Goal: Information Seeking & Learning: Learn about a topic

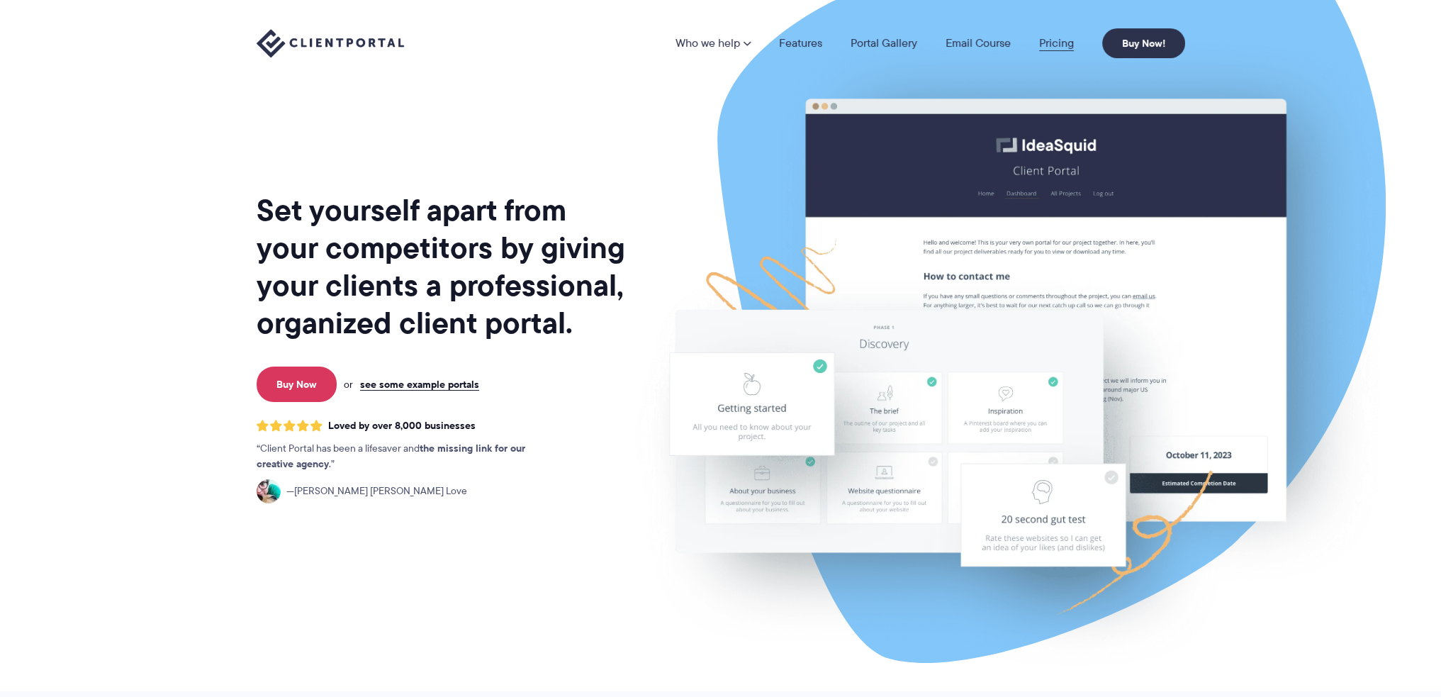
click at [1052, 43] on link "Pricing" at bounding box center [1056, 43] width 35 height 11
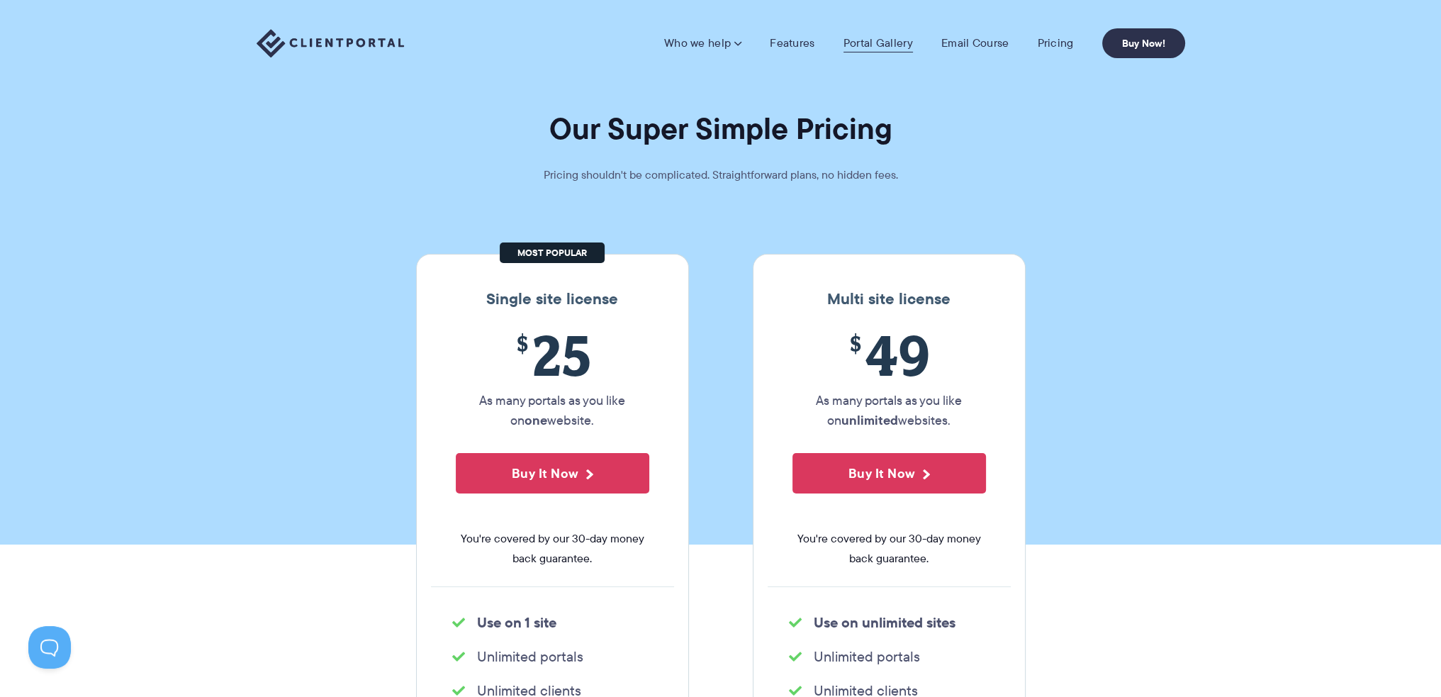
click at [867, 39] on link "Portal Gallery" at bounding box center [877, 43] width 69 height 14
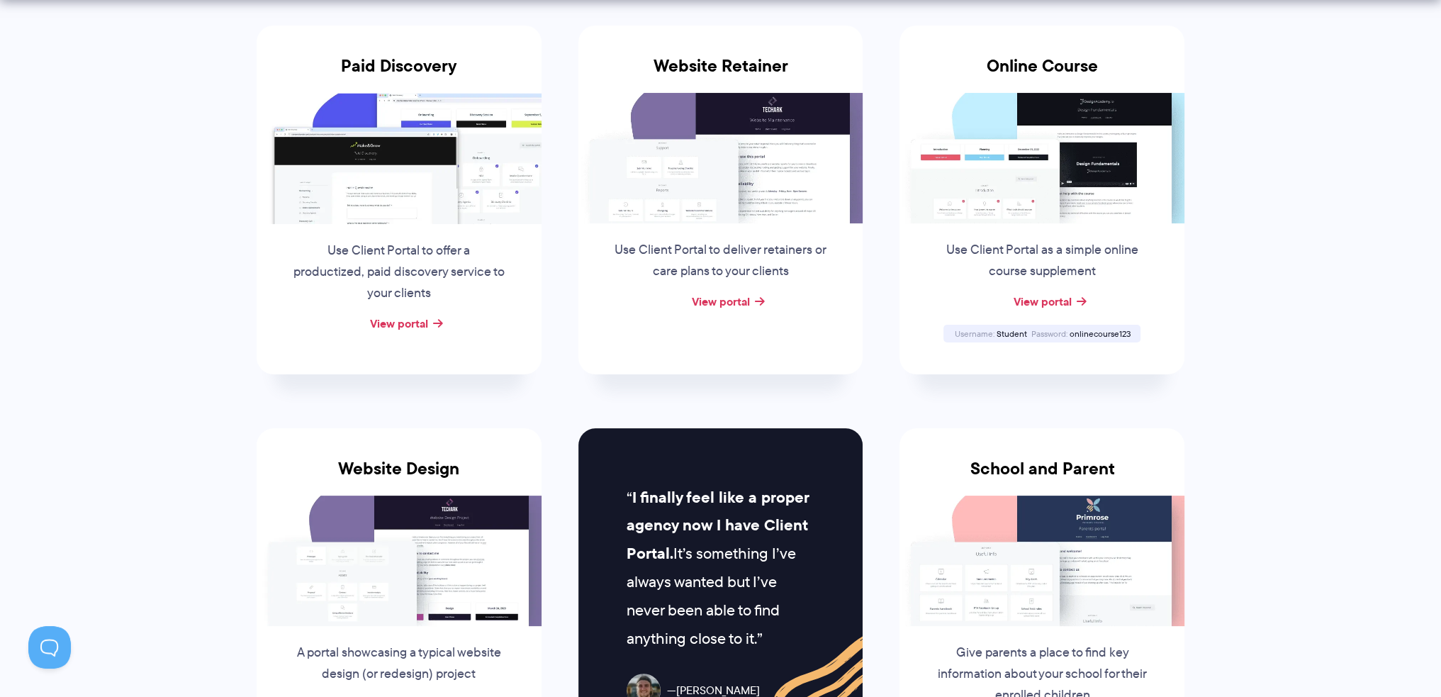
scroll to position [425, 0]
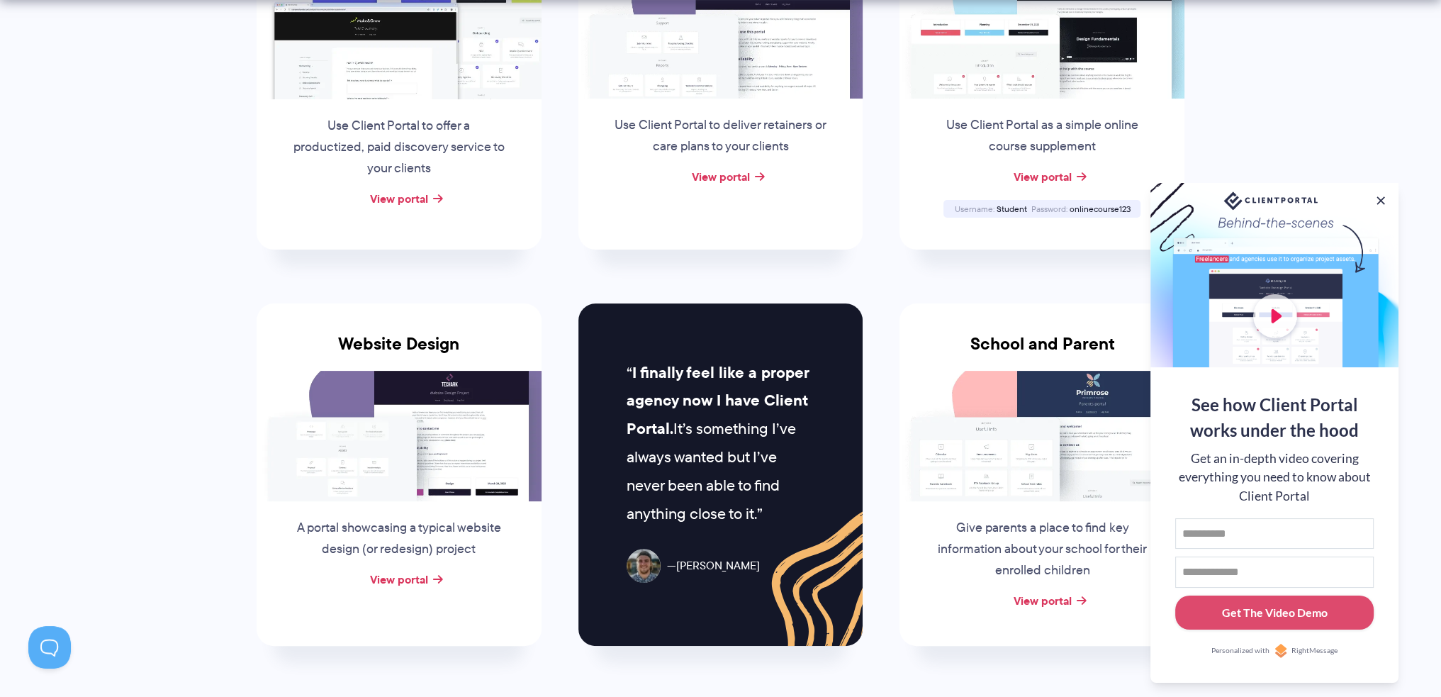
drag, startPoint x: 415, startPoint y: 360, endPoint x: 327, endPoint y: 383, distance: 90.1
click at [327, 383] on img at bounding box center [399, 436] width 285 height 130
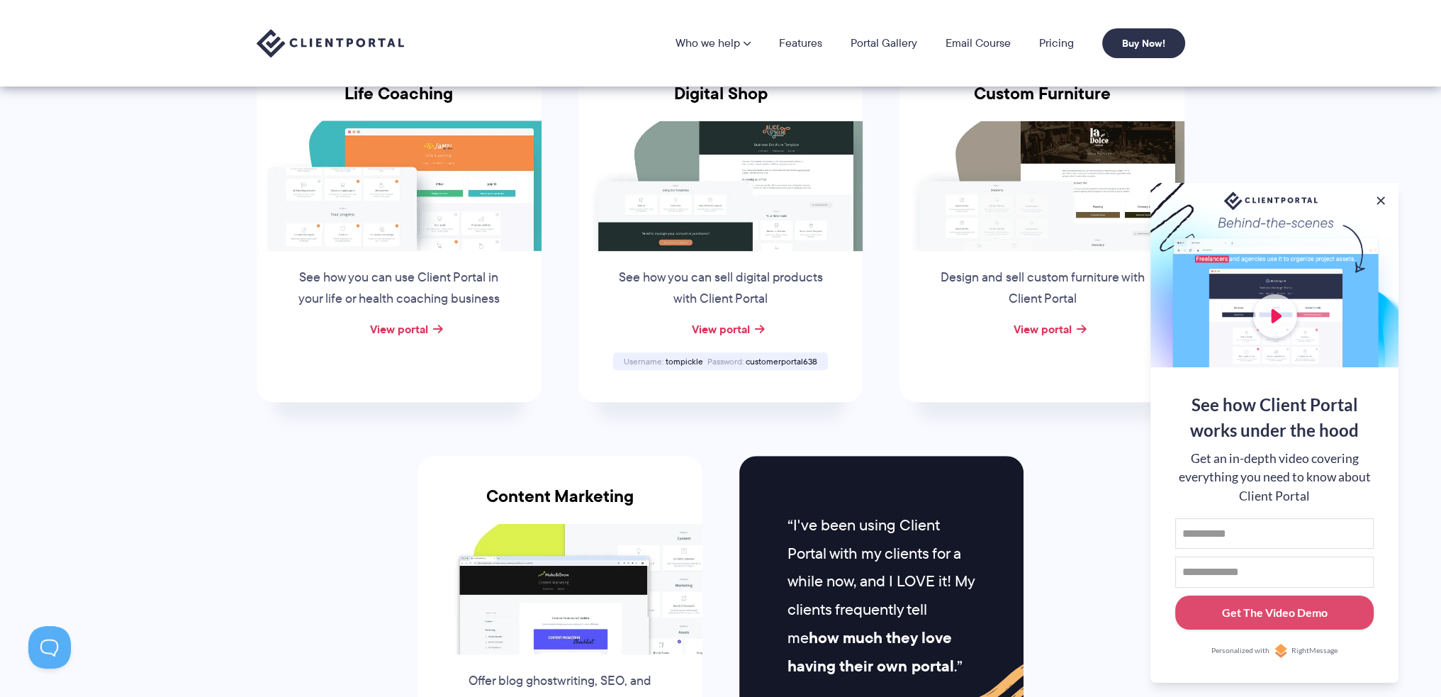
scroll to position [1063, 0]
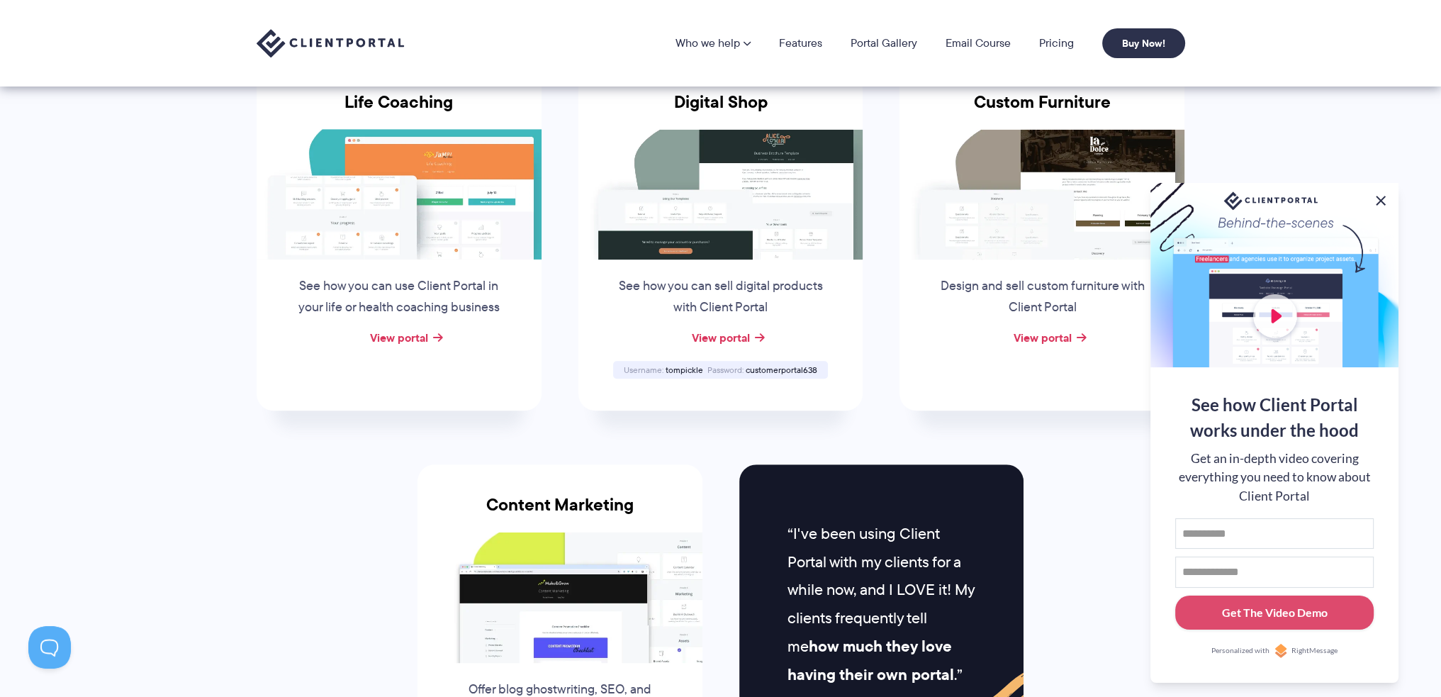
click at [1380, 195] on button at bounding box center [1380, 200] width 17 height 17
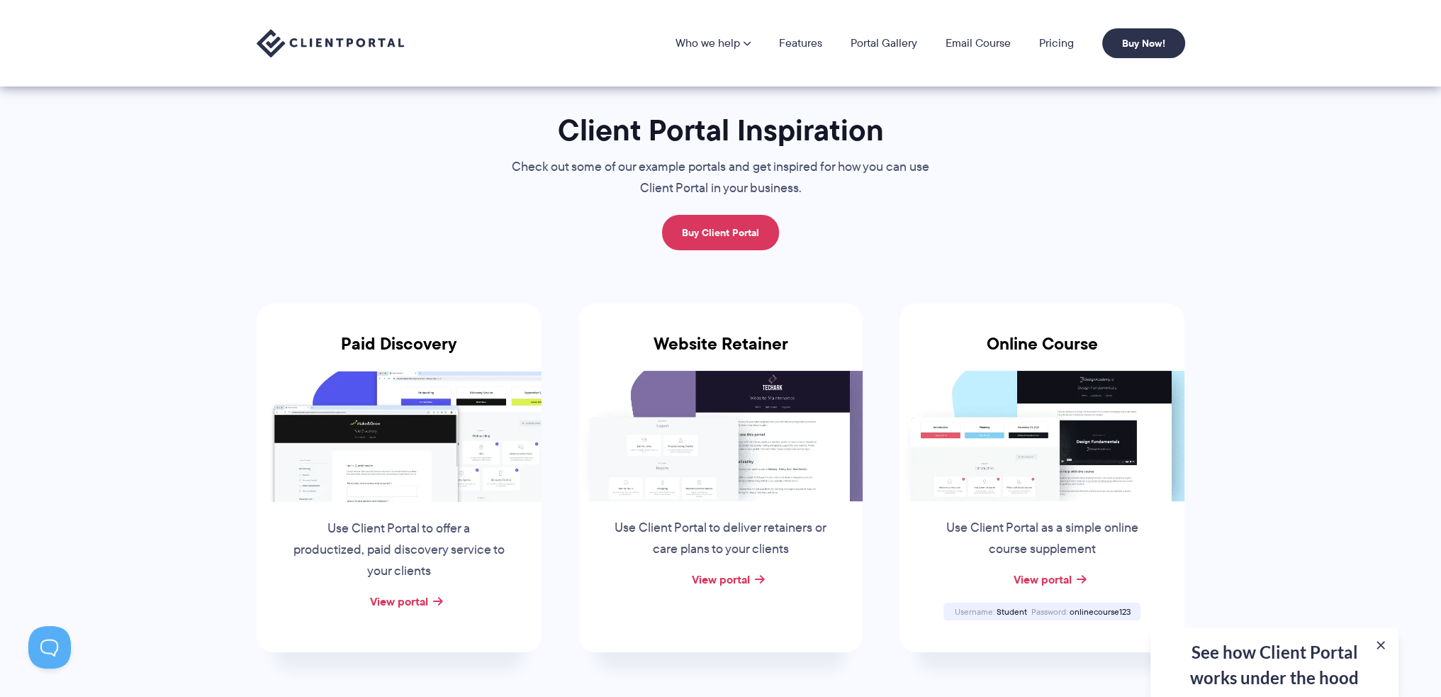
scroll to position [0, 0]
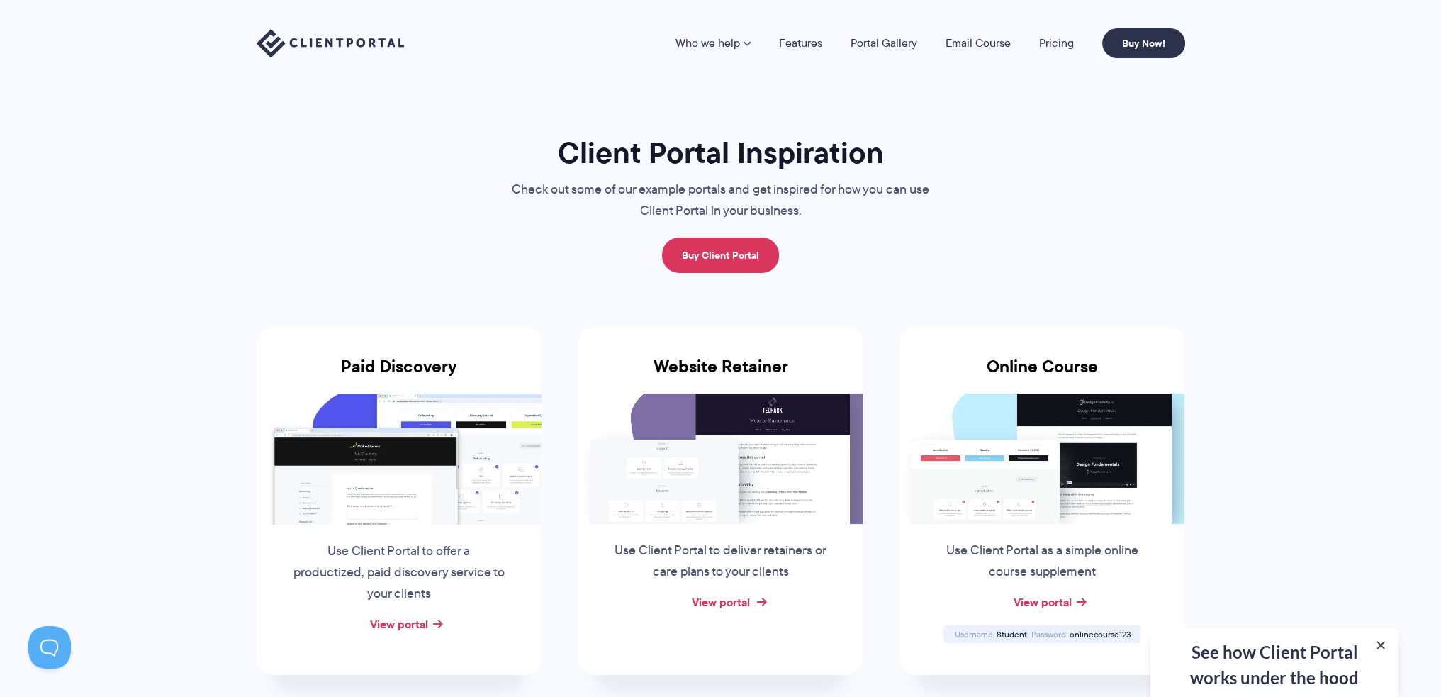
click at [740, 602] on link "View portal" at bounding box center [720, 601] width 58 height 17
click at [974, 41] on link "Email Course" at bounding box center [977, 43] width 65 height 11
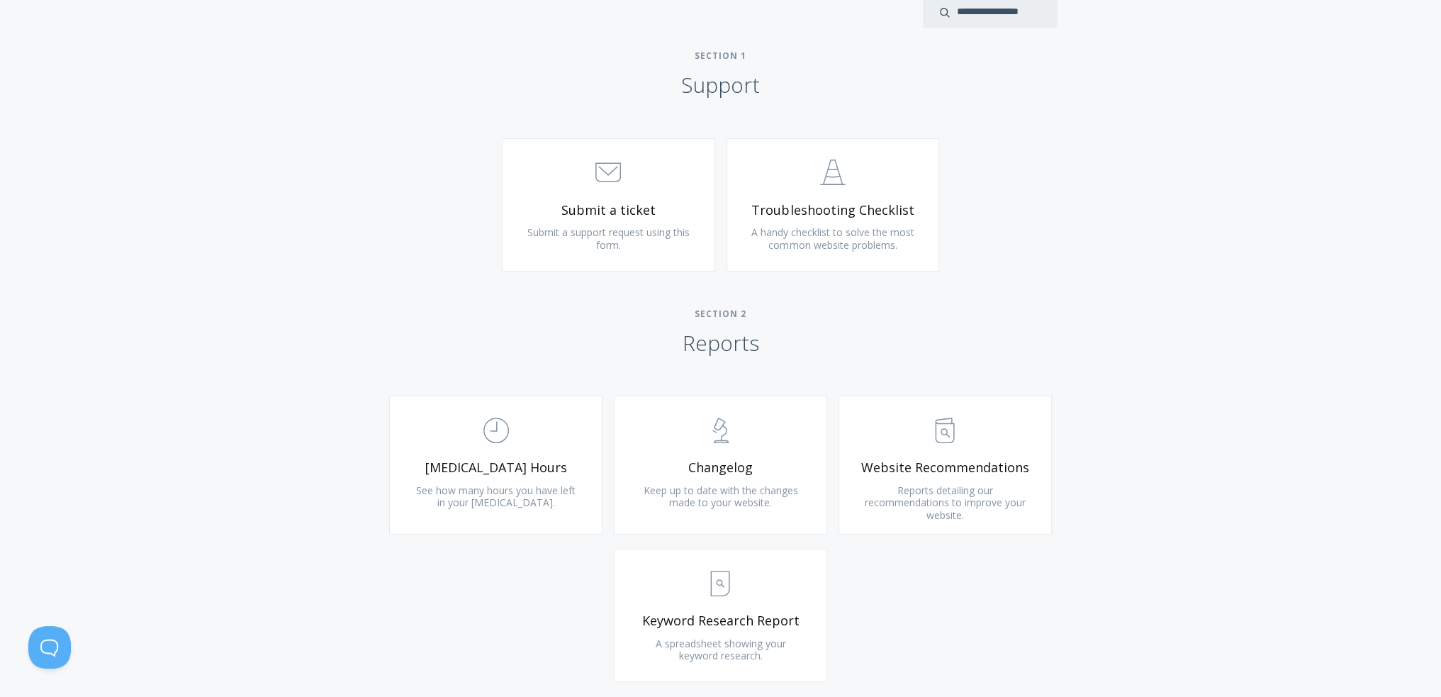
scroll to position [780, 0]
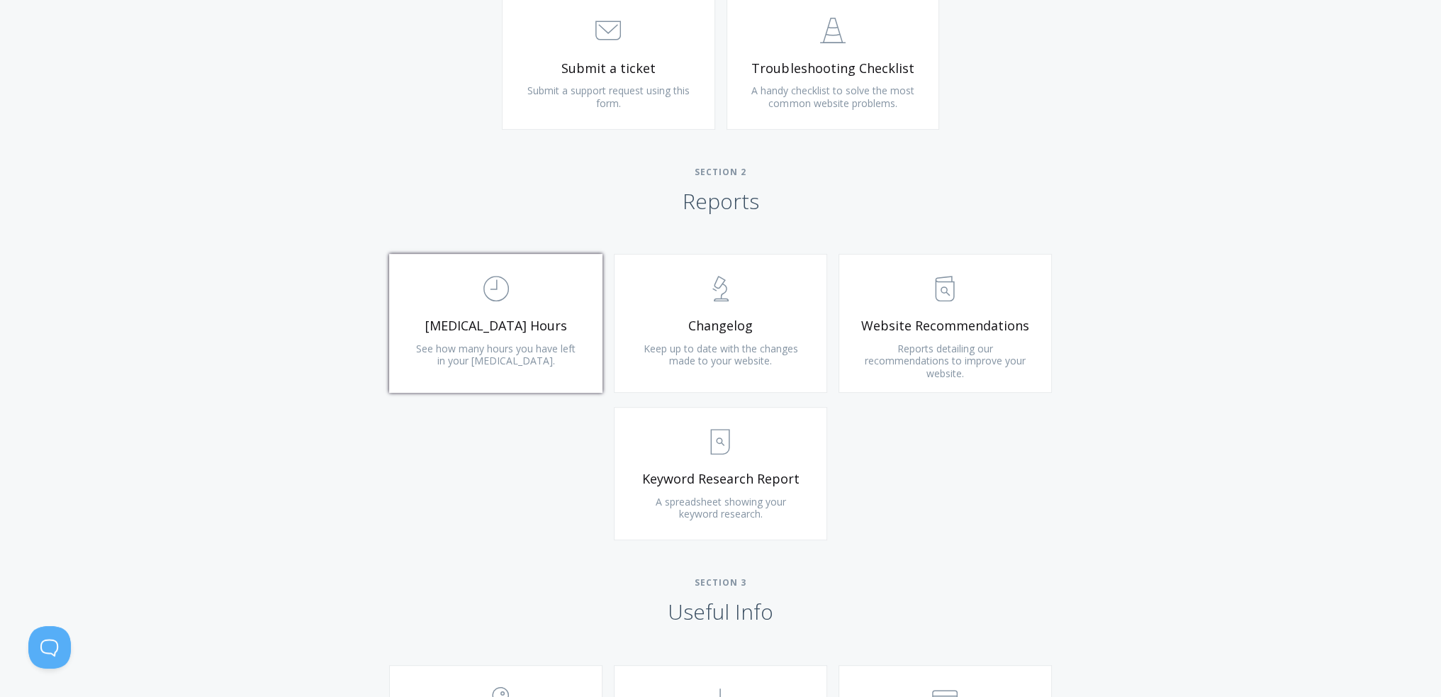
click at [556, 315] on link ".st0{fill:none;stroke:#000000;stroke-width:2;stroke-miterlimit:10;} Untitled-18…" at bounding box center [495, 323] width 213 height 139
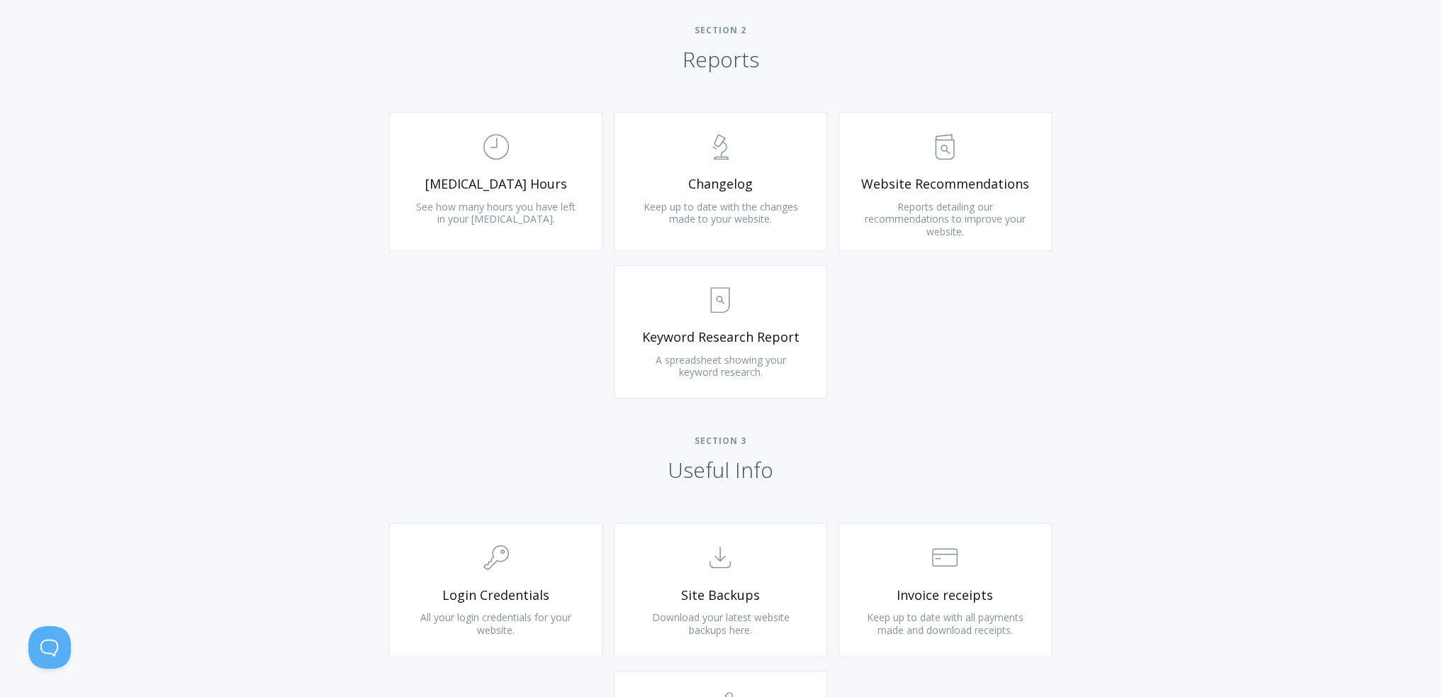
scroll to position [1276, 0]
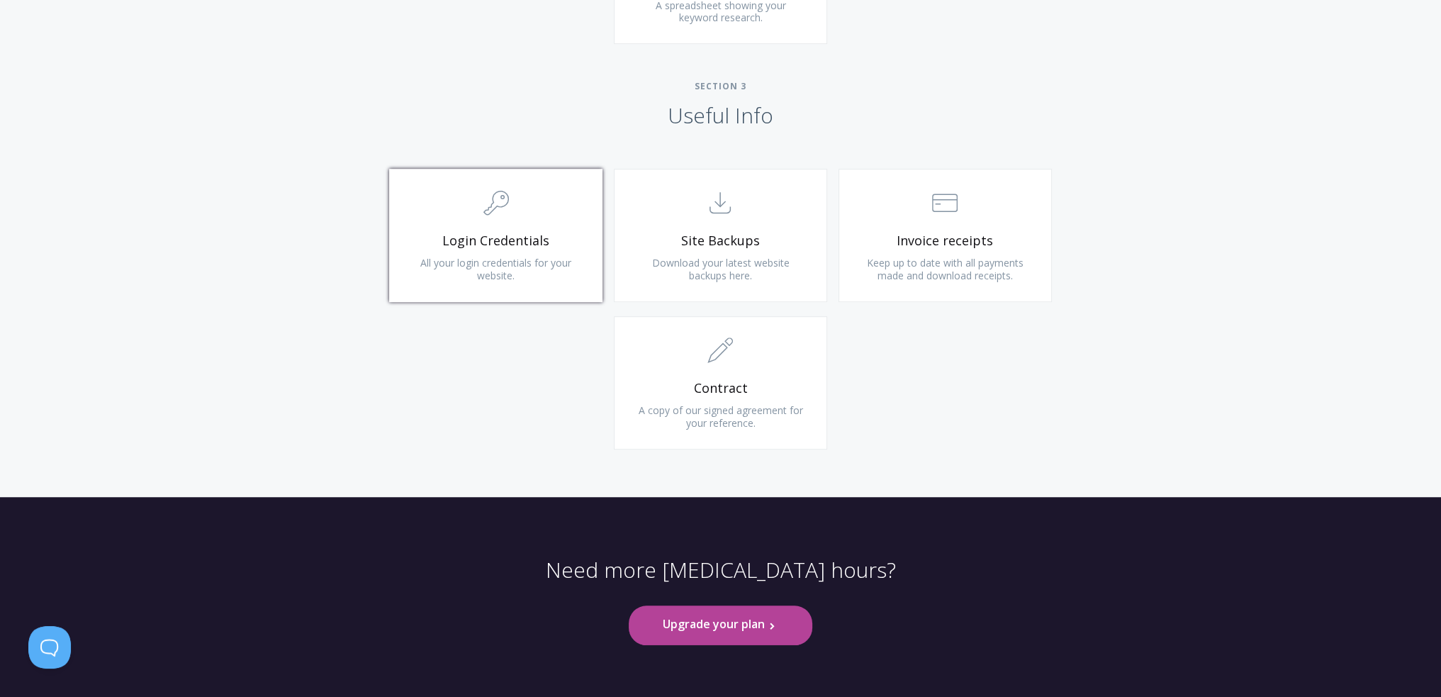
click at [461, 225] on link ".cls-1{fill:none;stroke:#000;stroke-miterlimit:10;stroke-width:2px;} 1. General…" at bounding box center [495, 235] width 213 height 133
click at [726, 227] on link ".st0{fill:none;stroke:#000000;stroke-width:2;stroke-miterlimit:10;} Untitled-15…" at bounding box center [720, 235] width 213 height 133
click at [952, 247] on span "Invoice receipts" at bounding box center [944, 240] width 169 height 16
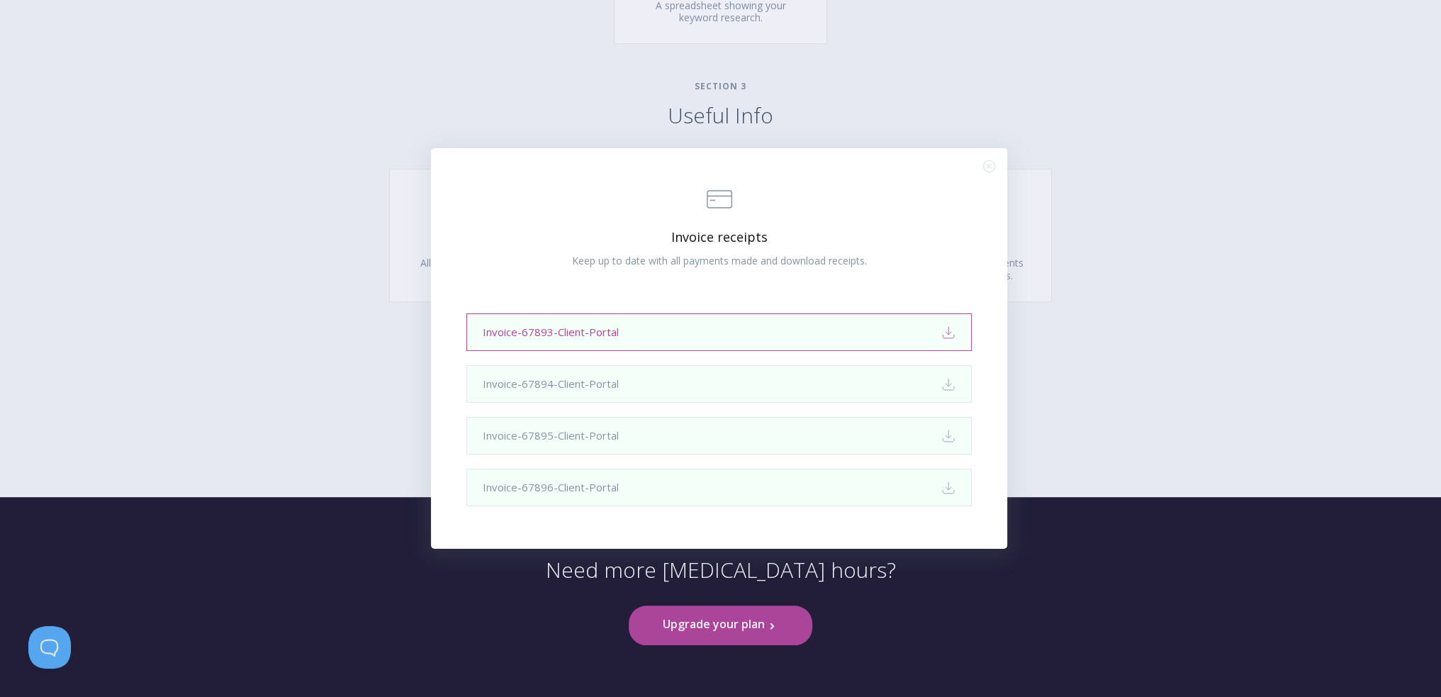
click at [823, 349] on link "Invoice-67893-Client-Portal Download" at bounding box center [718, 332] width 505 height 38
click at [989, 164] on icon ".st0{fill:none;stroke:#000000;stroke-width:2;stroke-miterlimit:10;} Close" at bounding box center [989, 166] width 12 height 12
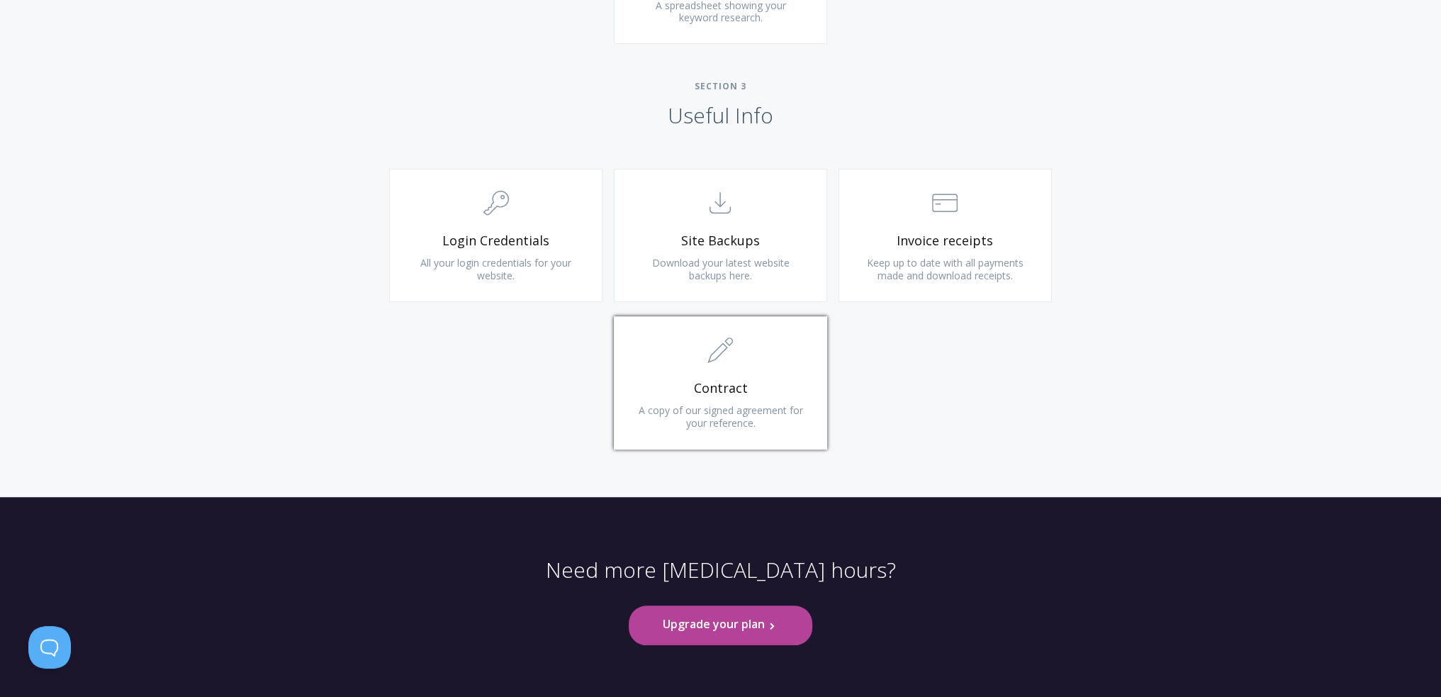
click at [751, 365] on span ".st0{fill:none;stroke:#000000;stroke-width:2;stroke-miterlimit:10;} 1. General" at bounding box center [720, 351] width 169 height 43
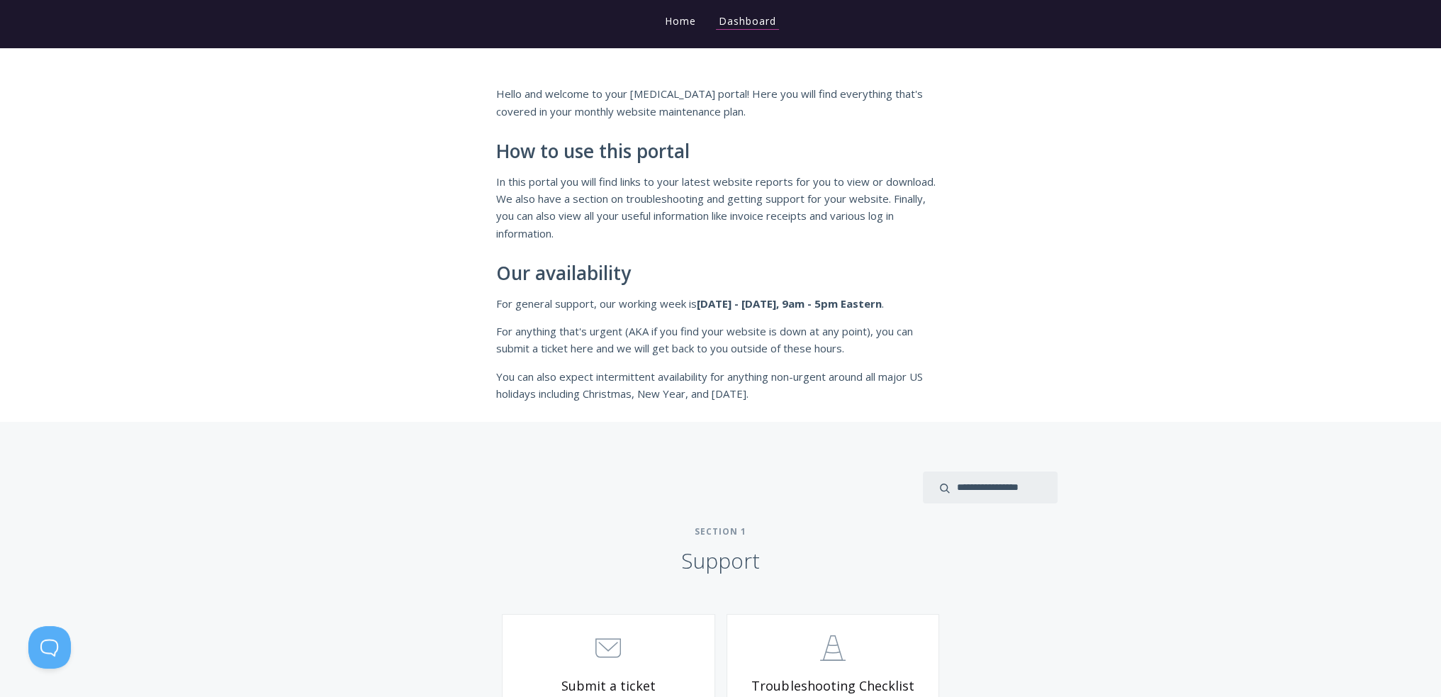
scroll to position [0, 0]
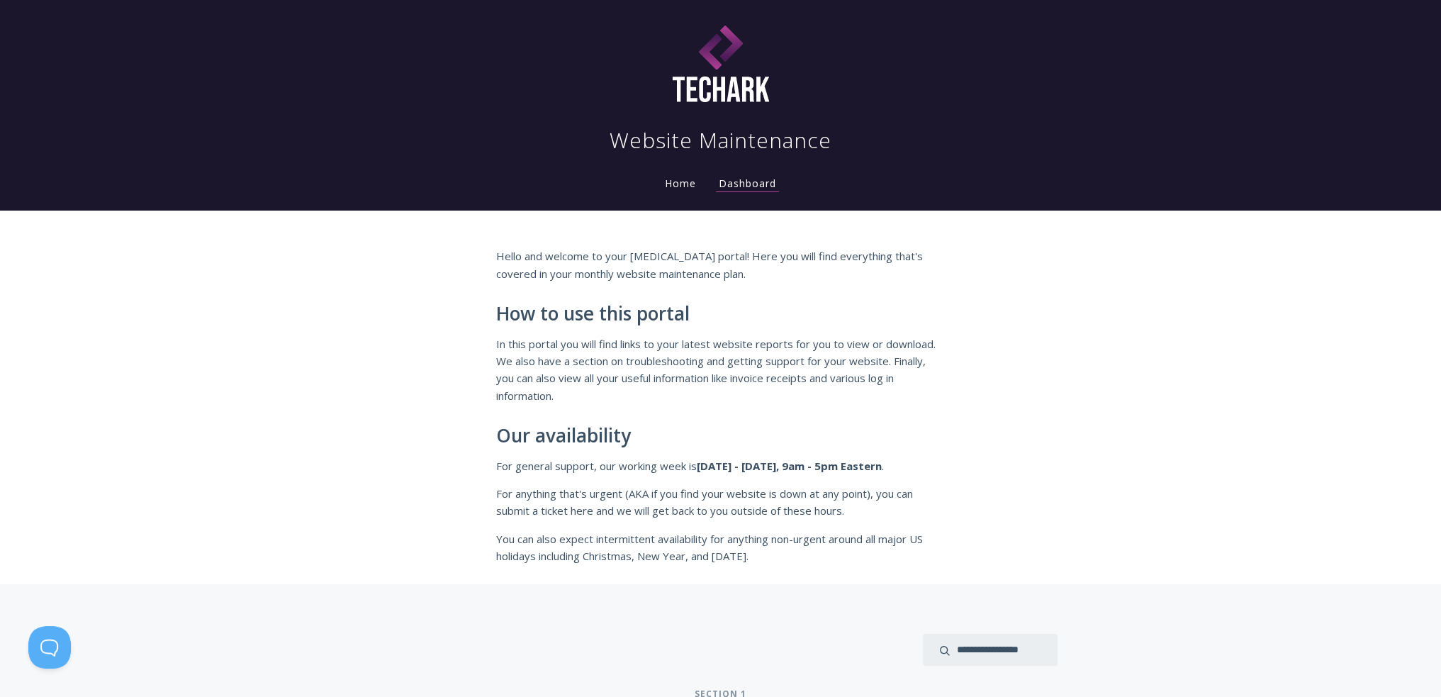
click at [678, 181] on link "Home" at bounding box center [680, 182] width 37 height 13
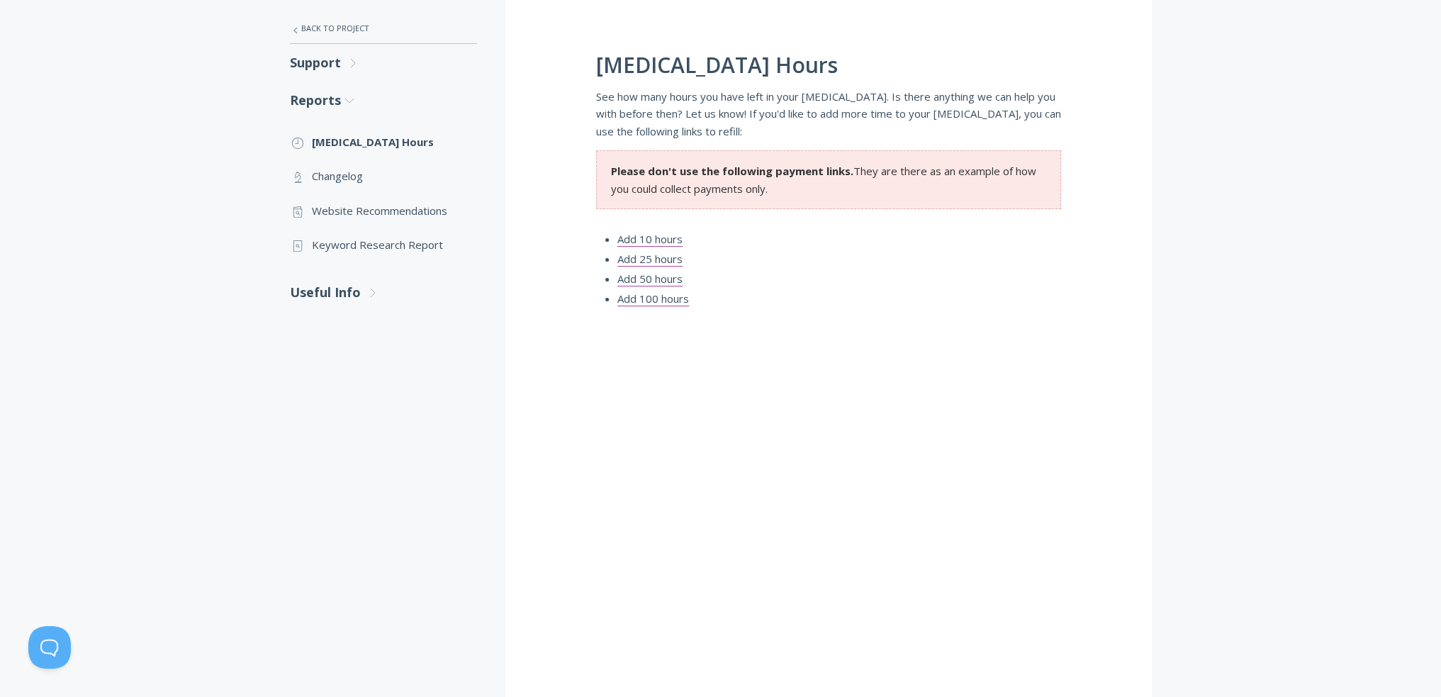
scroll to position [142, 0]
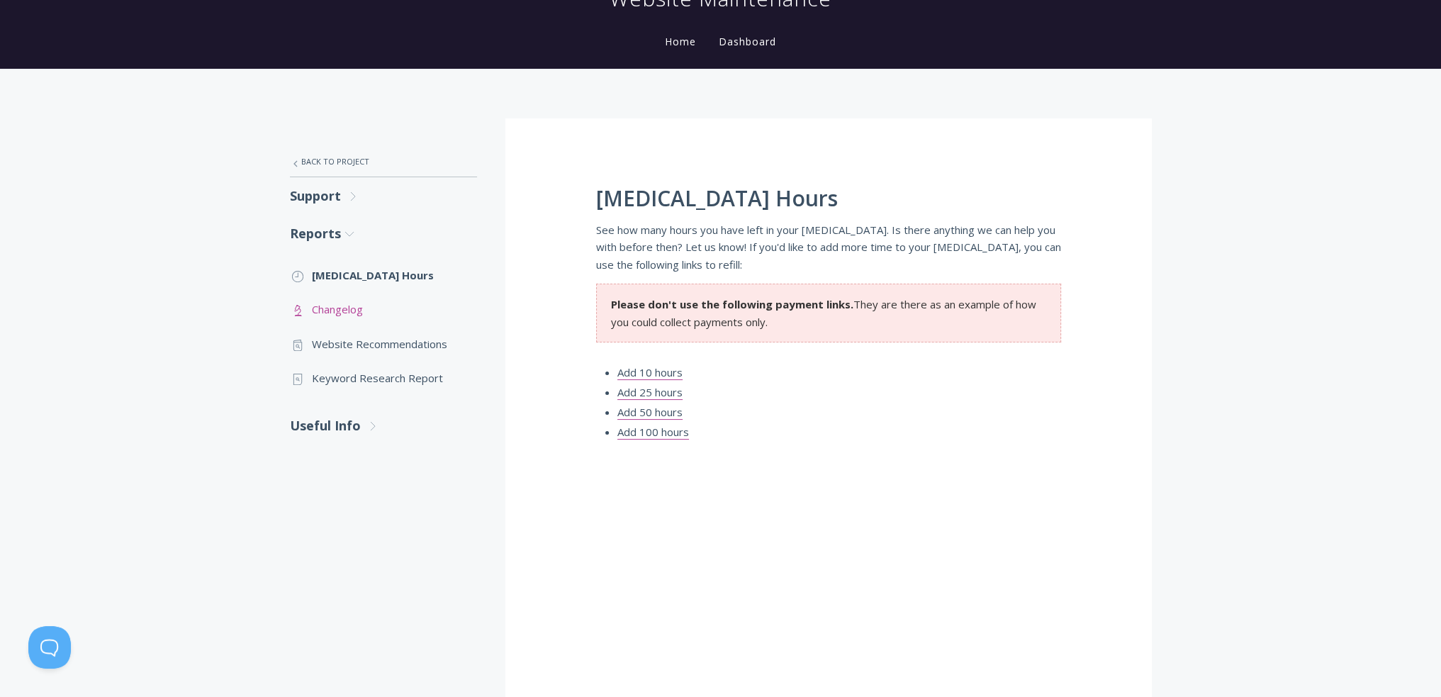
click at [334, 304] on link ".st0{fill:none;stroke:#000000;stroke-width:2;stroke-miterlimit:10;} Untitled-25…" at bounding box center [383, 309] width 187 height 34
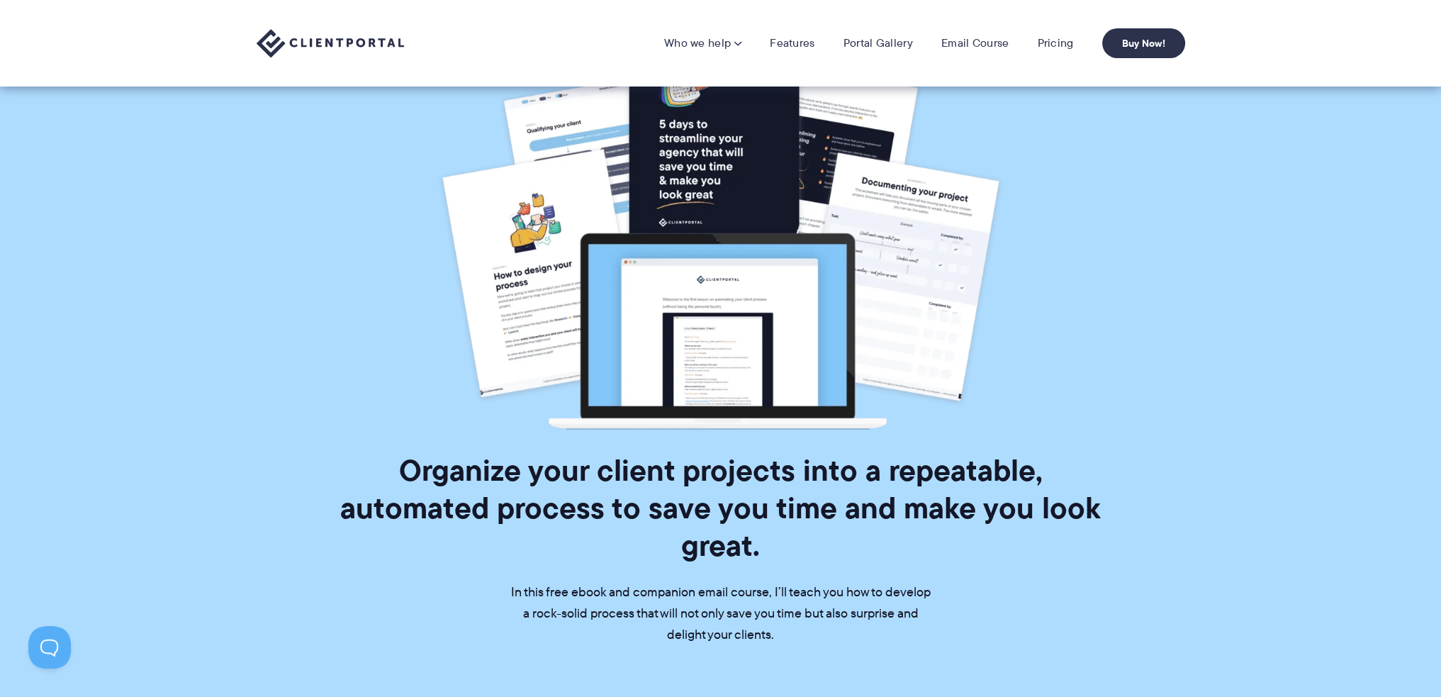
scroll to position [4, 0]
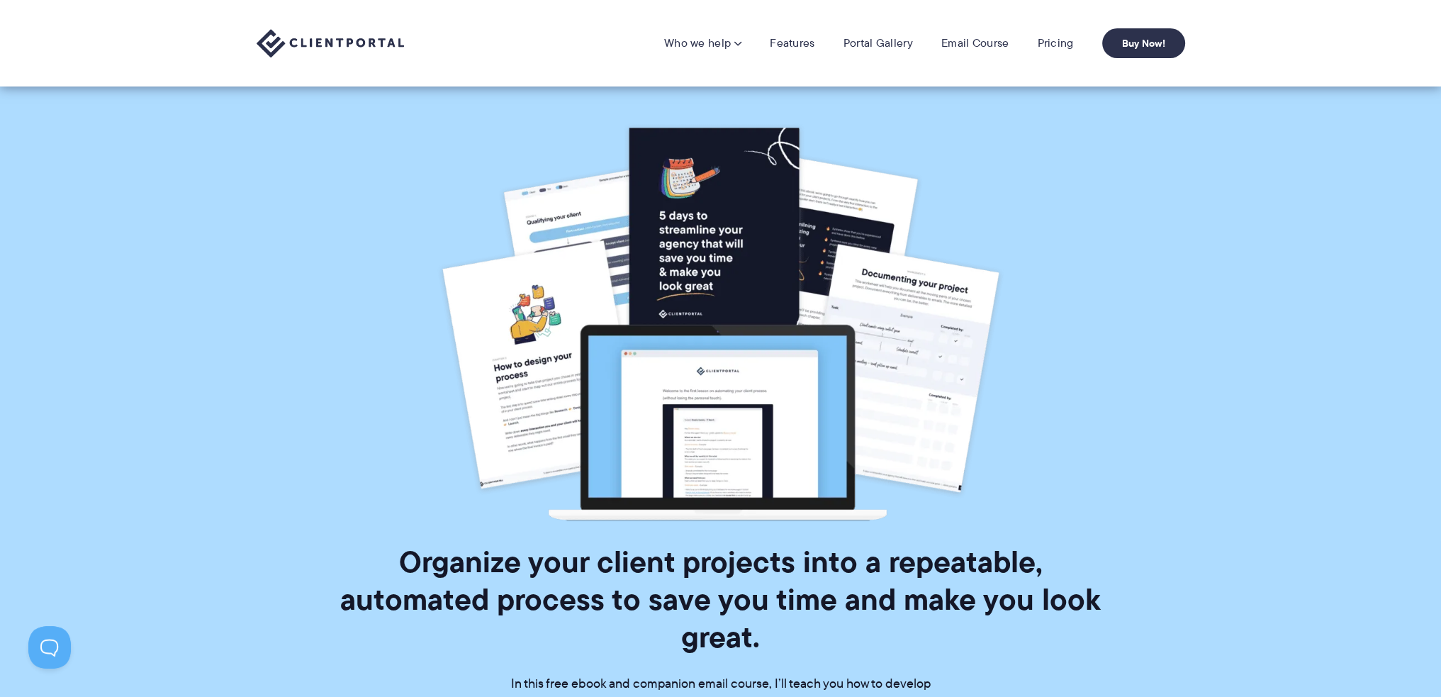
click at [1395, 40] on div "Who we help Who we help View pricing Agencies See how Client Portal can help gi…" at bounding box center [720, 43] width 1441 height 86
click at [793, 42] on link "Features" at bounding box center [792, 43] width 45 height 14
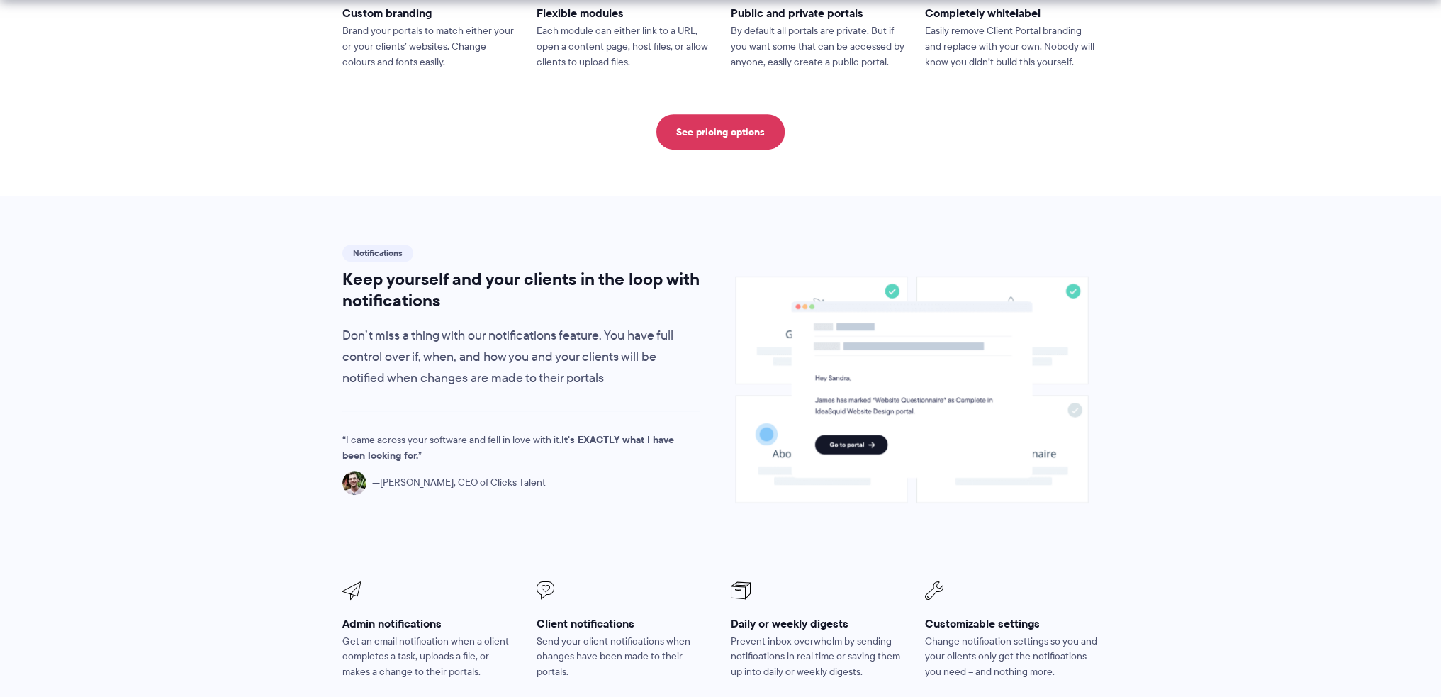
scroll to position [850, 0]
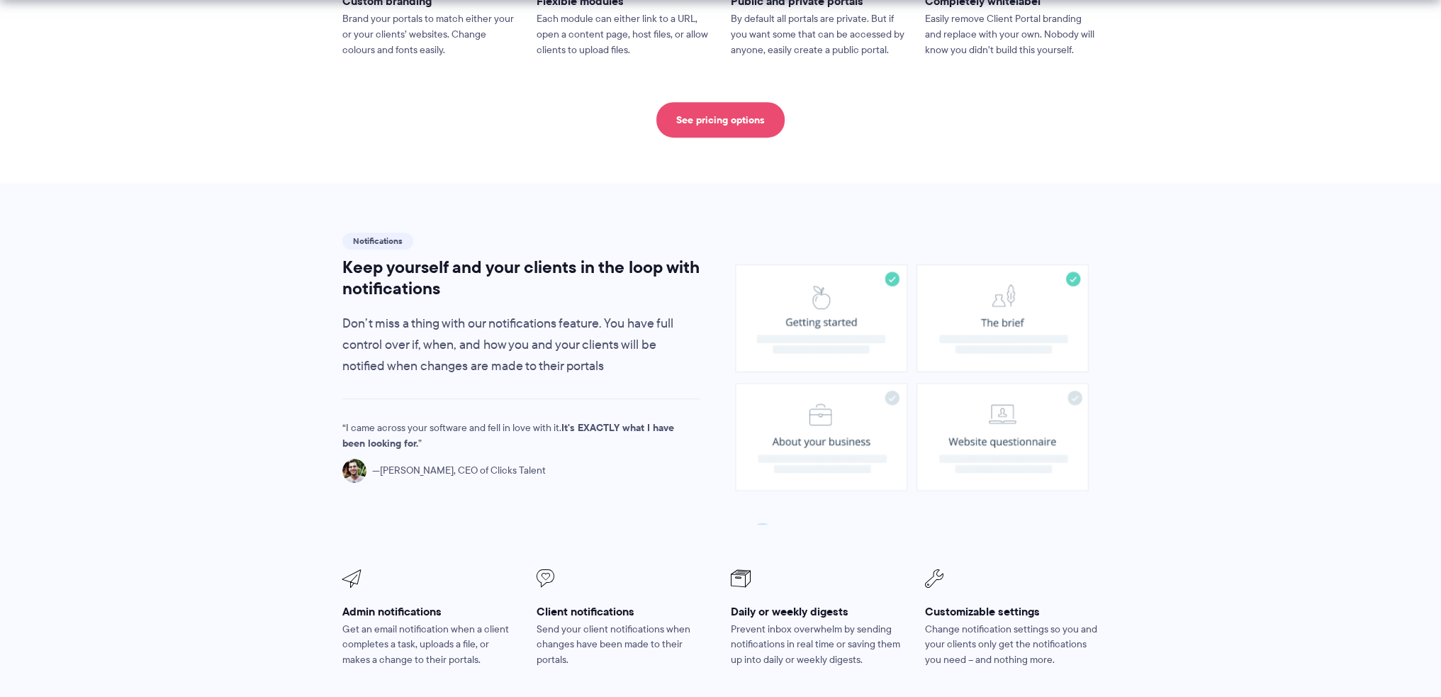
click at [714, 102] on link "See pricing options" at bounding box center [720, 119] width 128 height 35
